Goal: Navigation & Orientation: Find specific page/section

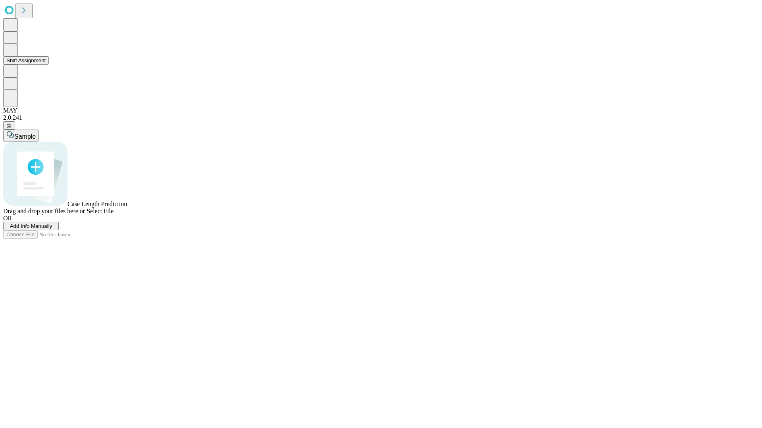
click at [49, 65] on button "Shift Assignment" at bounding box center [26, 60] width 46 height 8
